Goal: Task Accomplishment & Management: Manage account settings

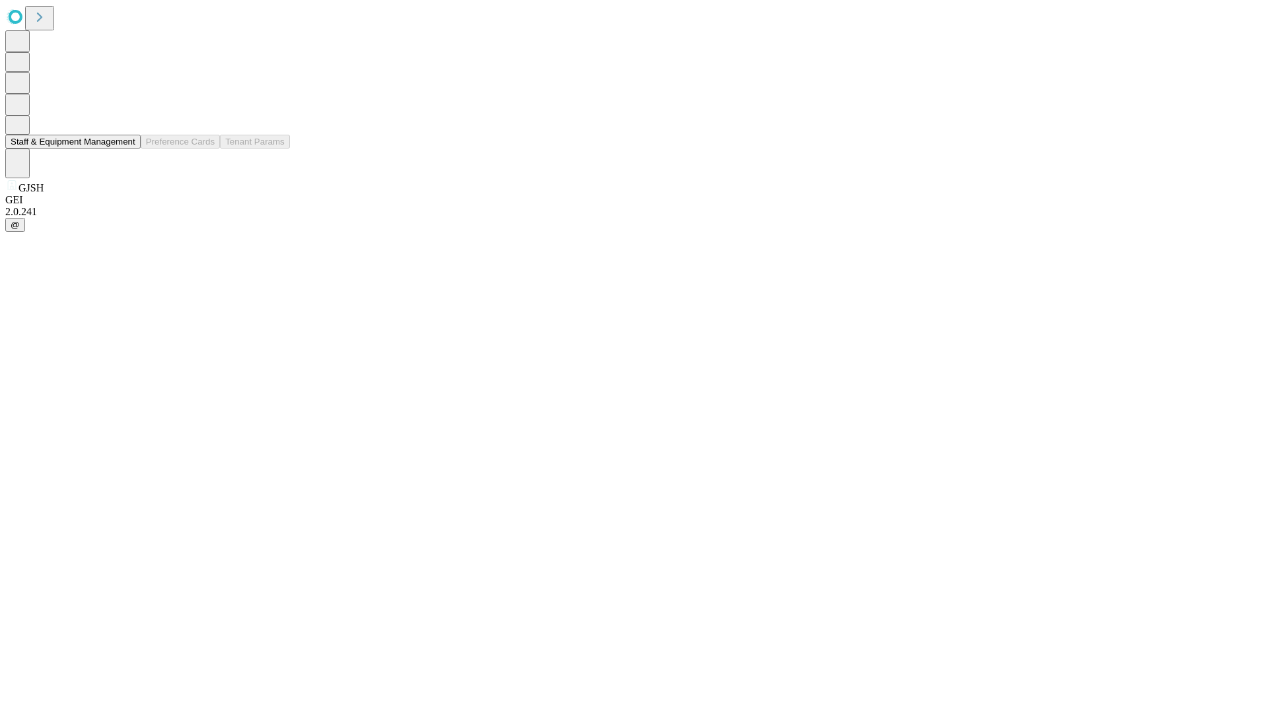
click at [126, 149] on button "Staff & Equipment Management" at bounding box center [72, 142] width 135 height 14
